Goal: Information Seeking & Learning: Learn about a topic

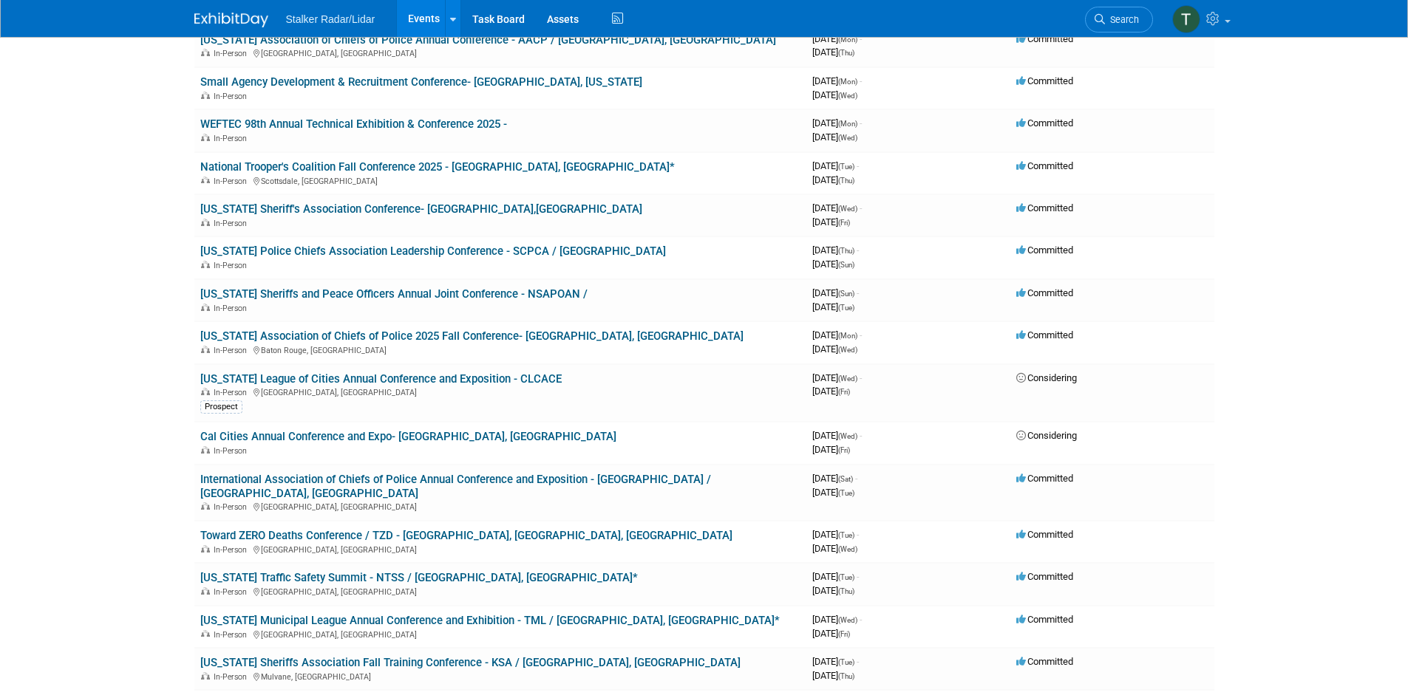
scroll to position [517, 0]
click at [329, 613] on link "[US_STATE] Municipal League Annual Conference and Exhibition - TML / [GEOGRAPHI…" at bounding box center [489, 619] width 579 height 13
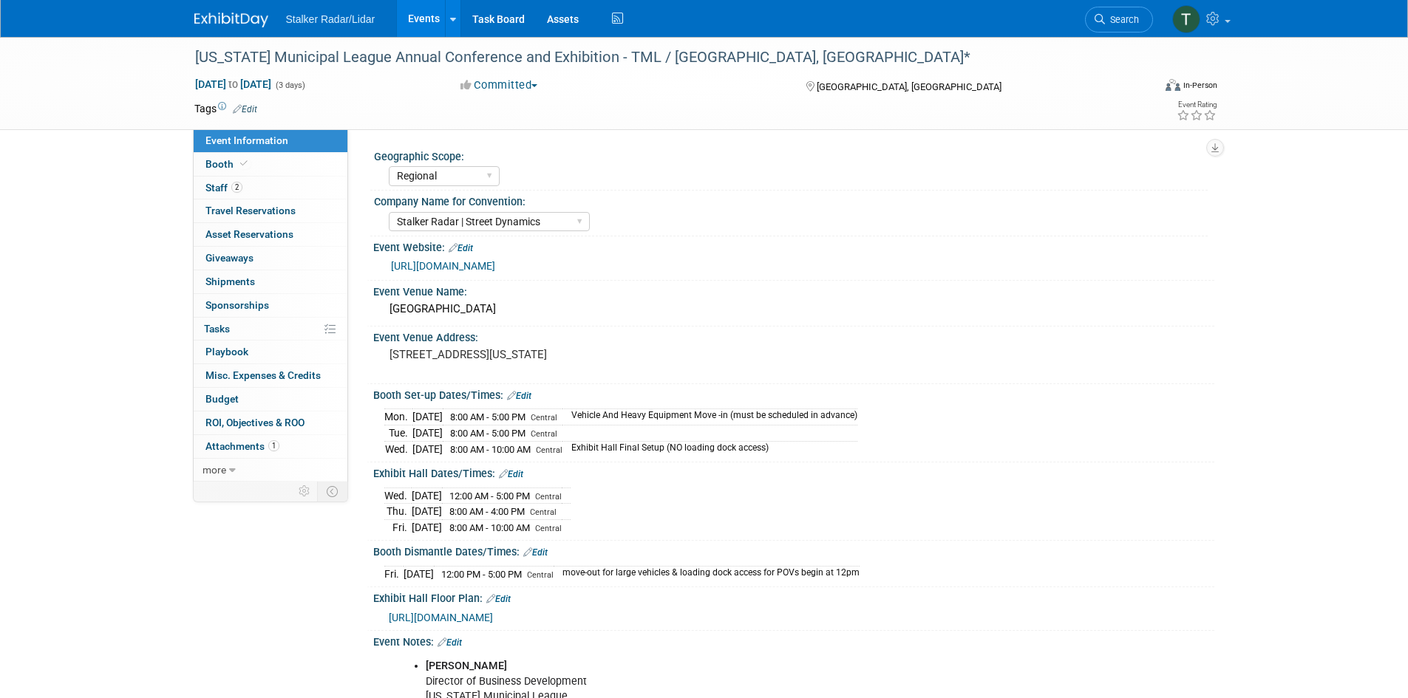
select select "Regional"
select select "Stalker Radar | Street Dynamics"
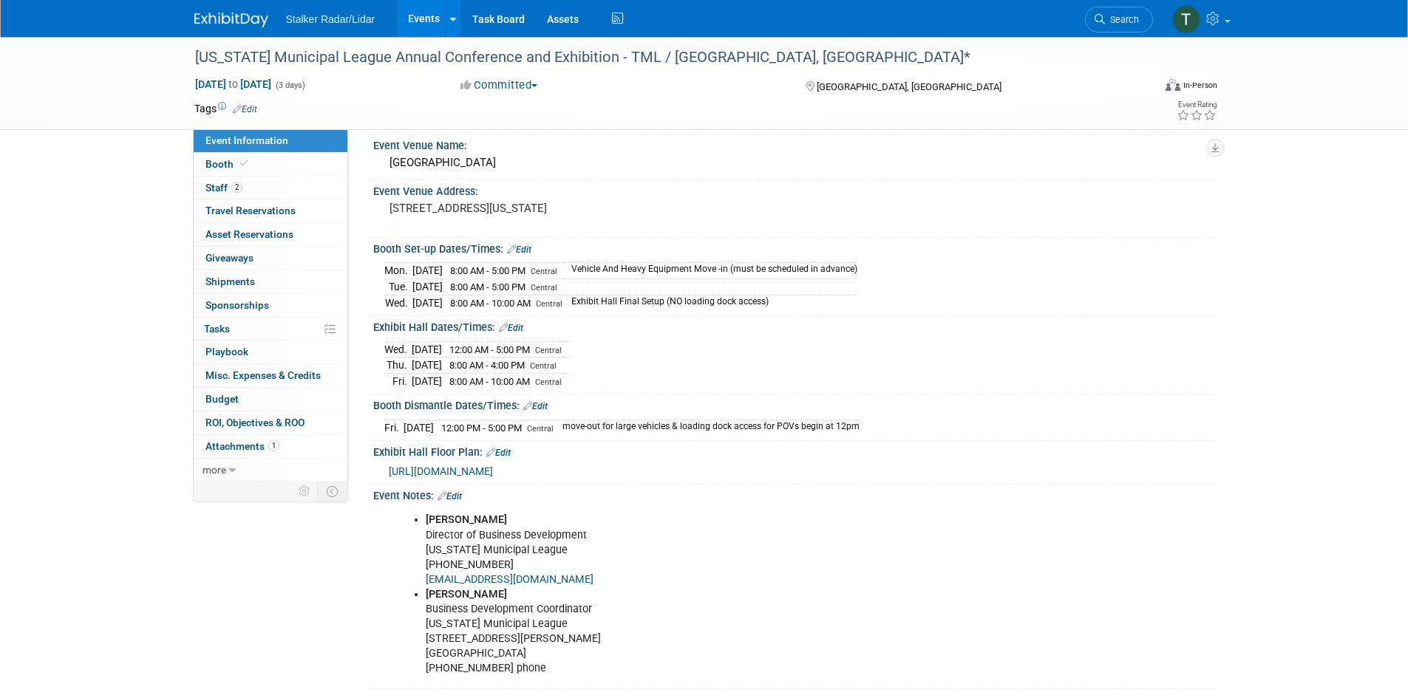
scroll to position [148, 0]
click at [493, 467] on span "[URL][DOMAIN_NAME]" at bounding box center [441, 470] width 104 height 12
click at [208, 169] on span "Booth" at bounding box center [227, 164] width 45 height 12
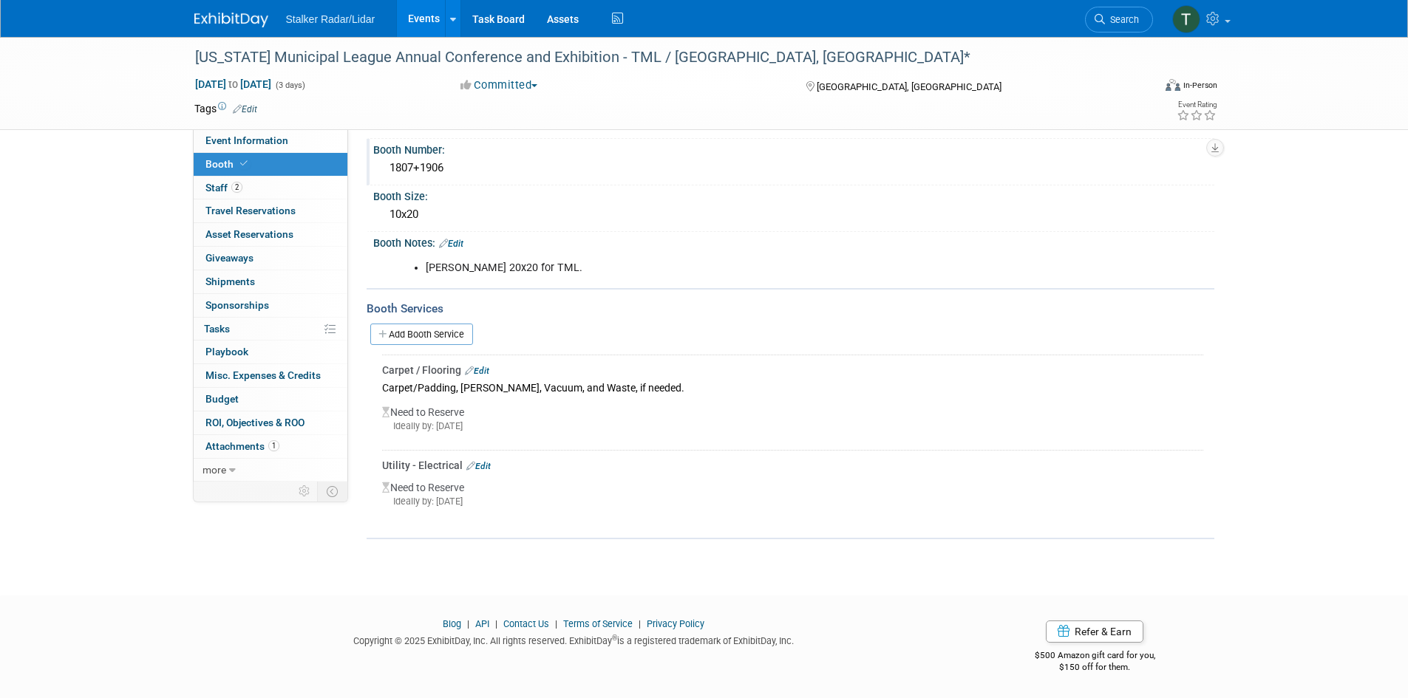
scroll to position [0, 0]
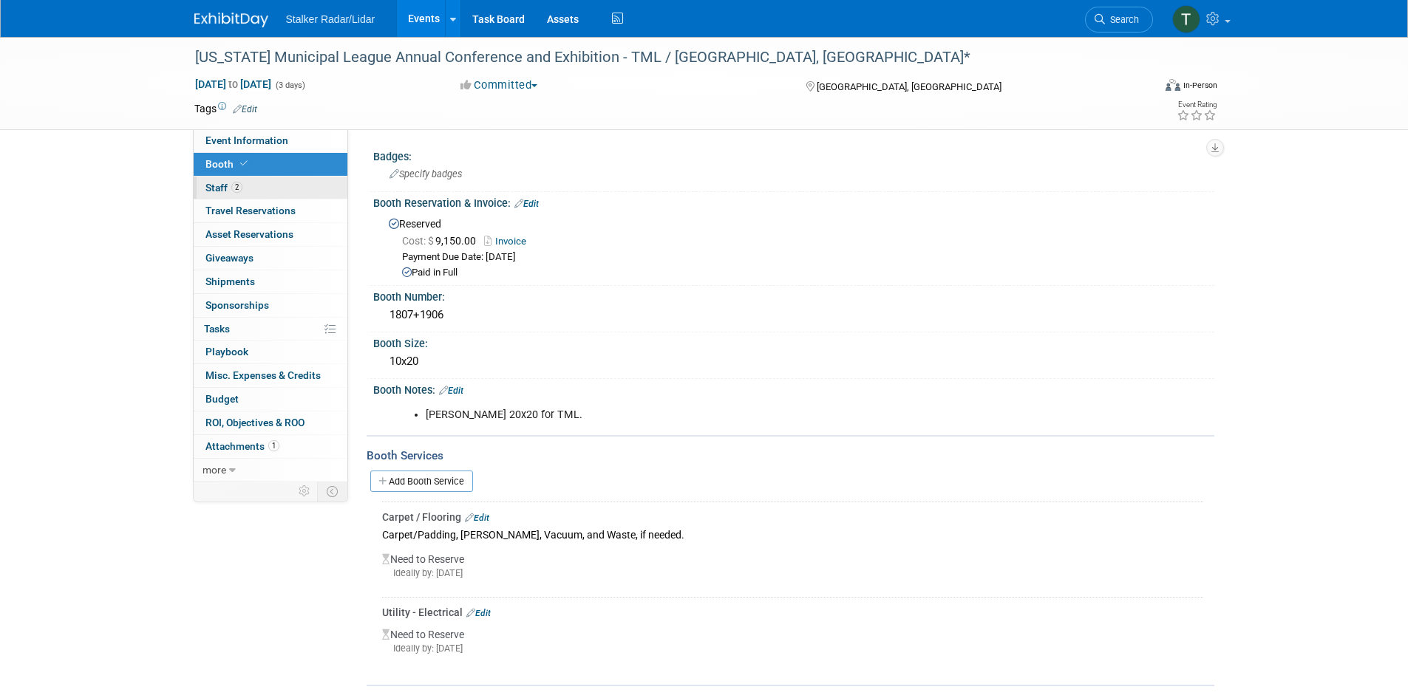
click at [221, 188] on span "Staff 2" at bounding box center [223, 188] width 37 height 12
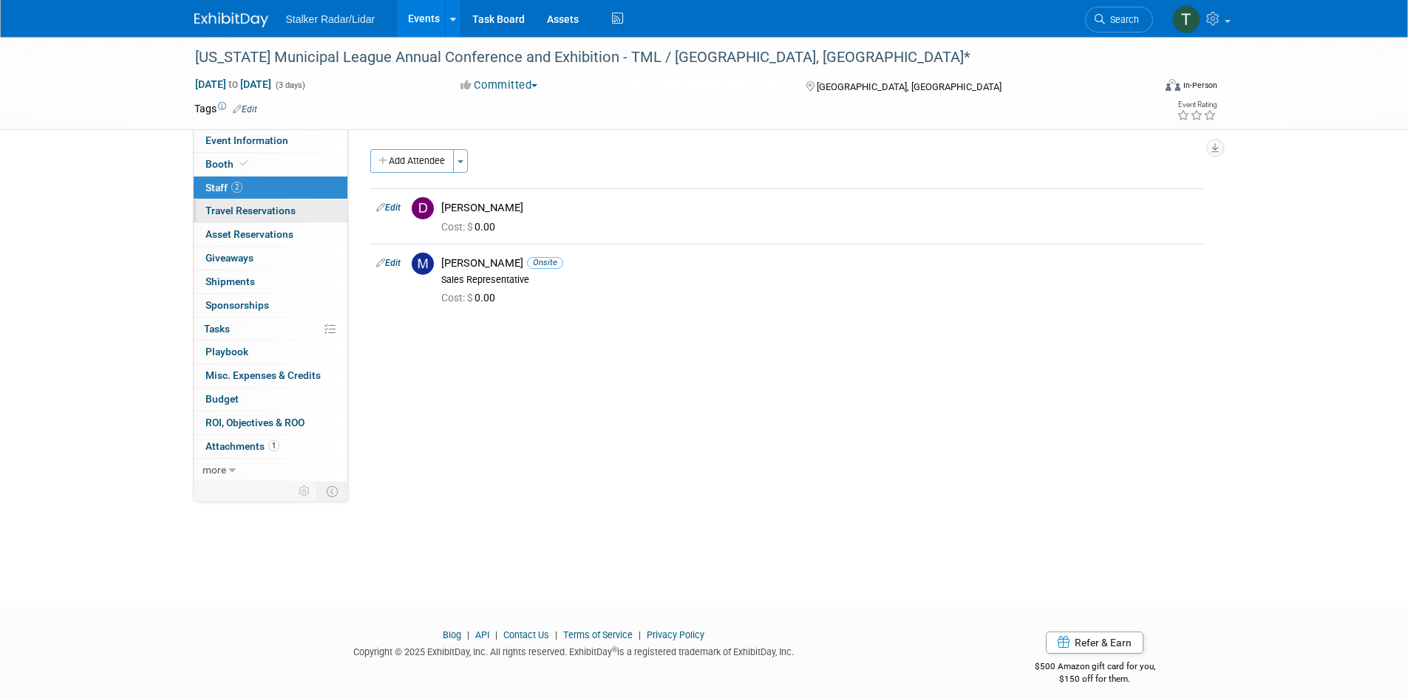
click at [235, 209] on span "Travel Reservations 0" at bounding box center [250, 211] width 90 height 12
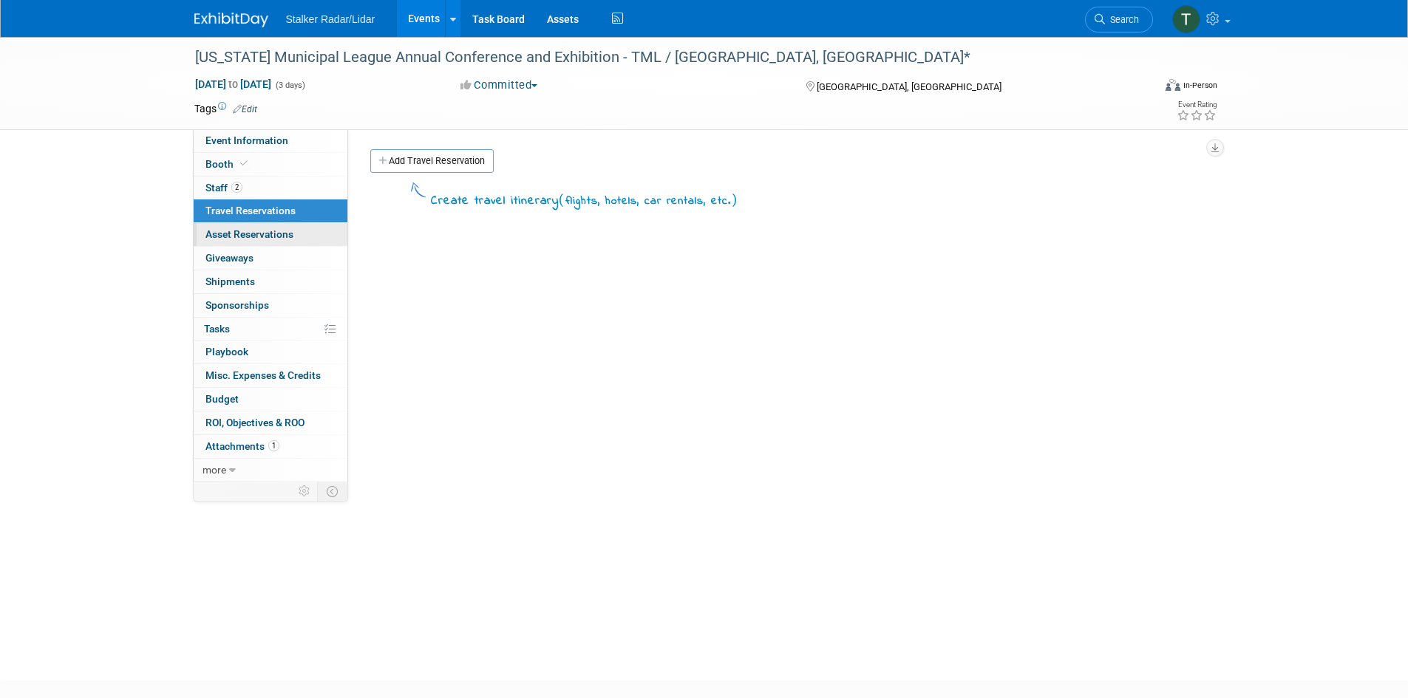
click at [231, 241] on link "0 Asset Reservations 0" at bounding box center [271, 234] width 154 height 23
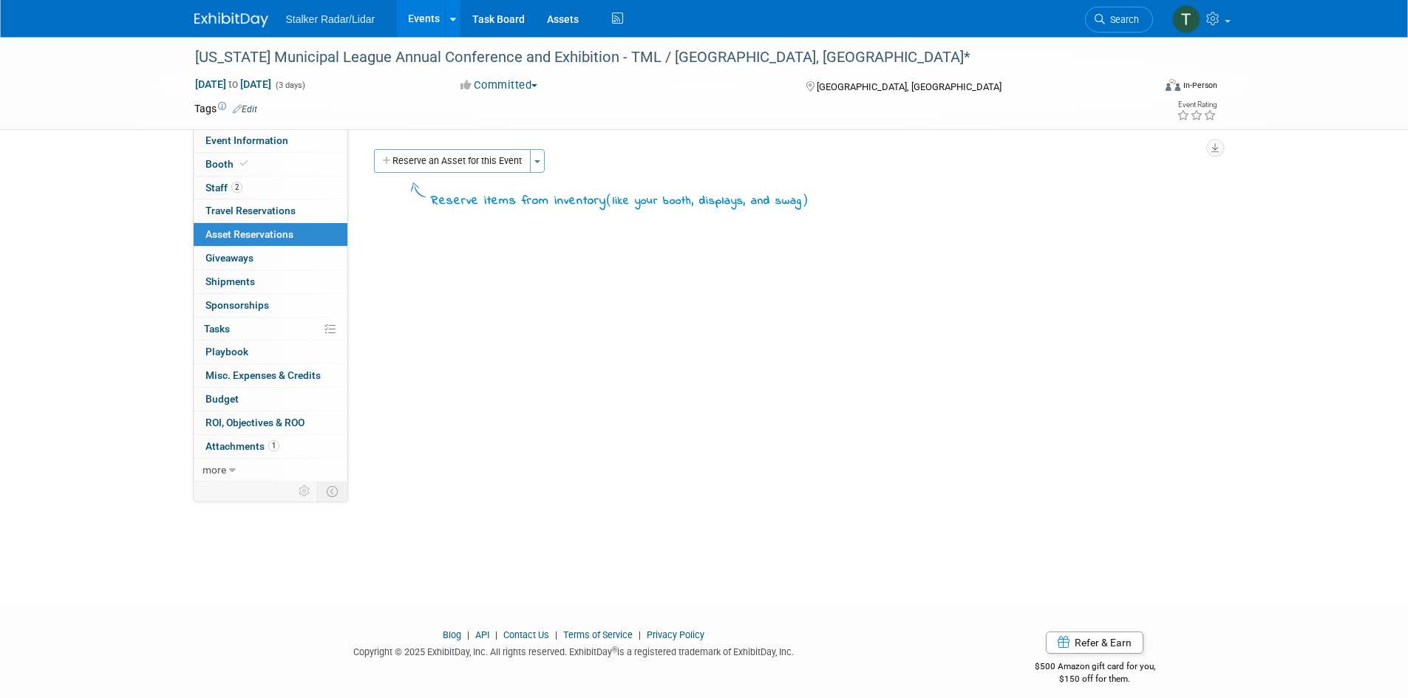
click at [259, 128] on div "[US_STATE] Municipal League Annual Conference and Exhibition - TML / [GEOGRAPHI…" at bounding box center [704, 83] width 1042 height 92
click at [260, 136] on span "Event Information" at bounding box center [246, 141] width 83 height 12
select select "Regional"
select select "Stalker Radar | Street Dynamics"
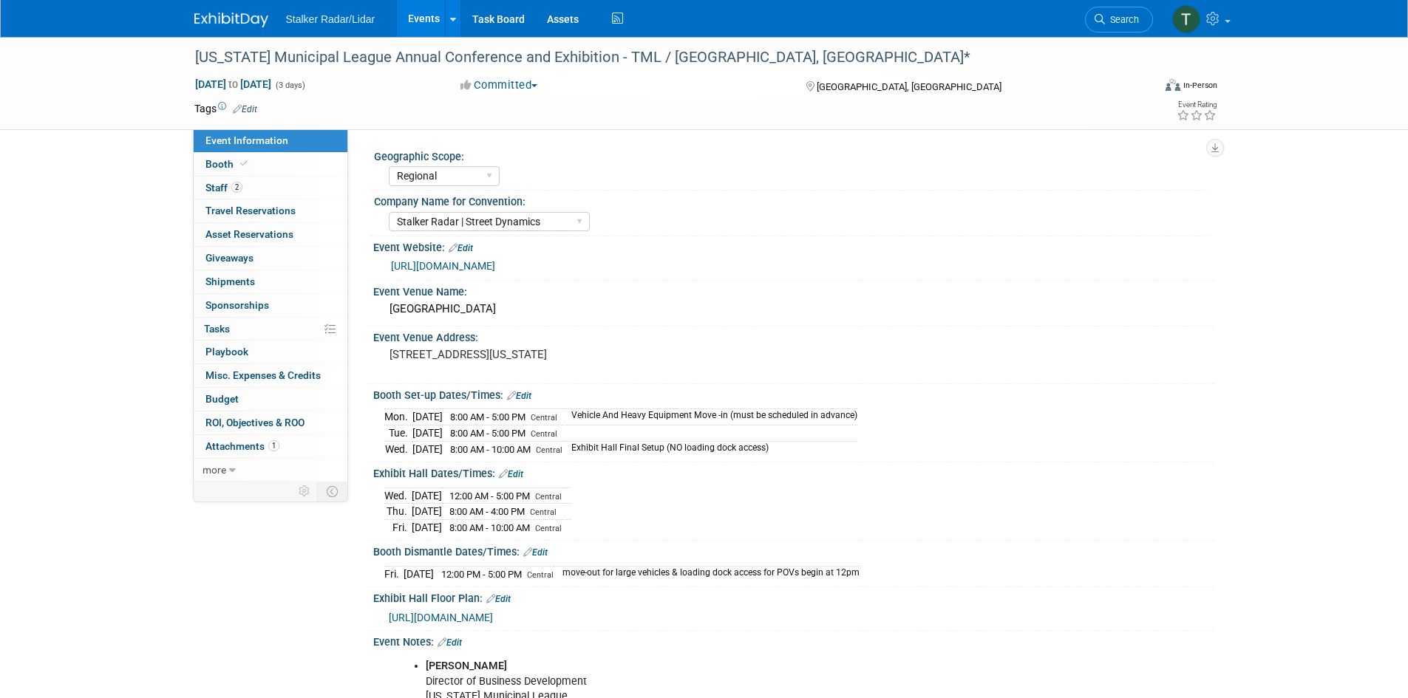
click at [440, 262] on link "[URL][DOMAIN_NAME]" at bounding box center [443, 266] width 104 height 12
